Goal: Navigation & Orientation: Go to known website

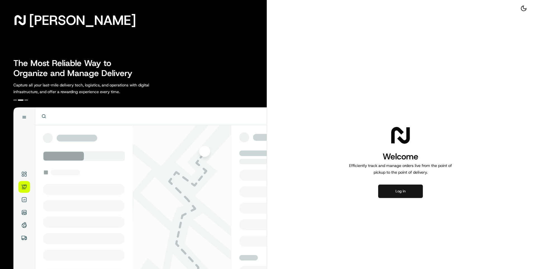
click at [404, 189] on button "Log in" at bounding box center [400, 190] width 45 height 13
